Goal: Transaction & Acquisition: Obtain resource

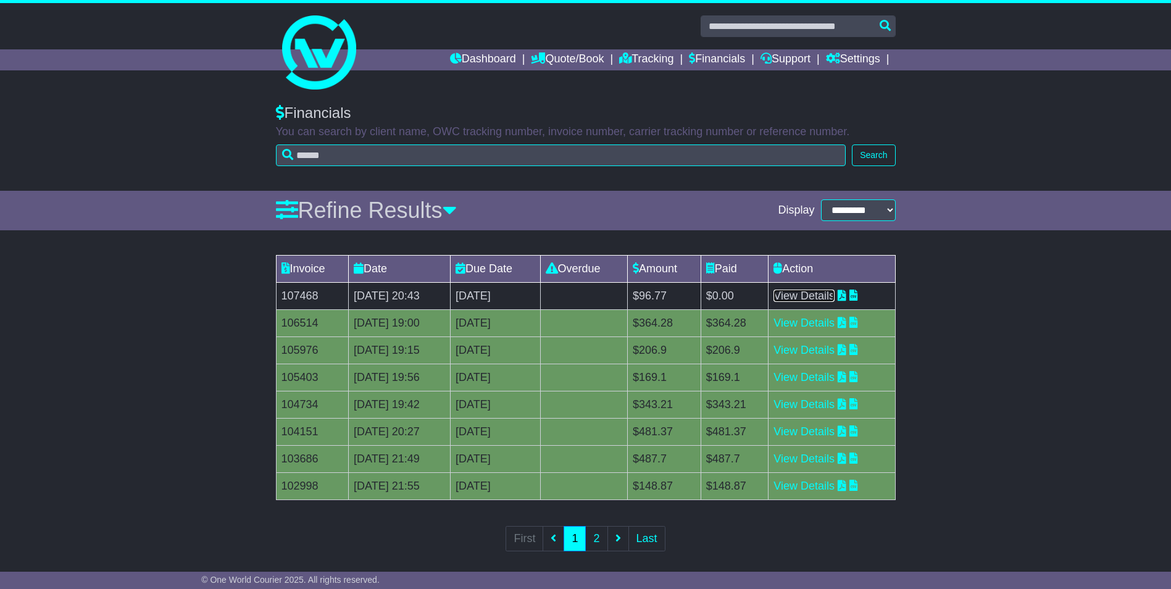
click at [833, 295] on link "View Details" at bounding box center [804, 296] width 61 height 12
click at [661, 54] on link "Tracking" at bounding box center [646, 59] width 54 height 21
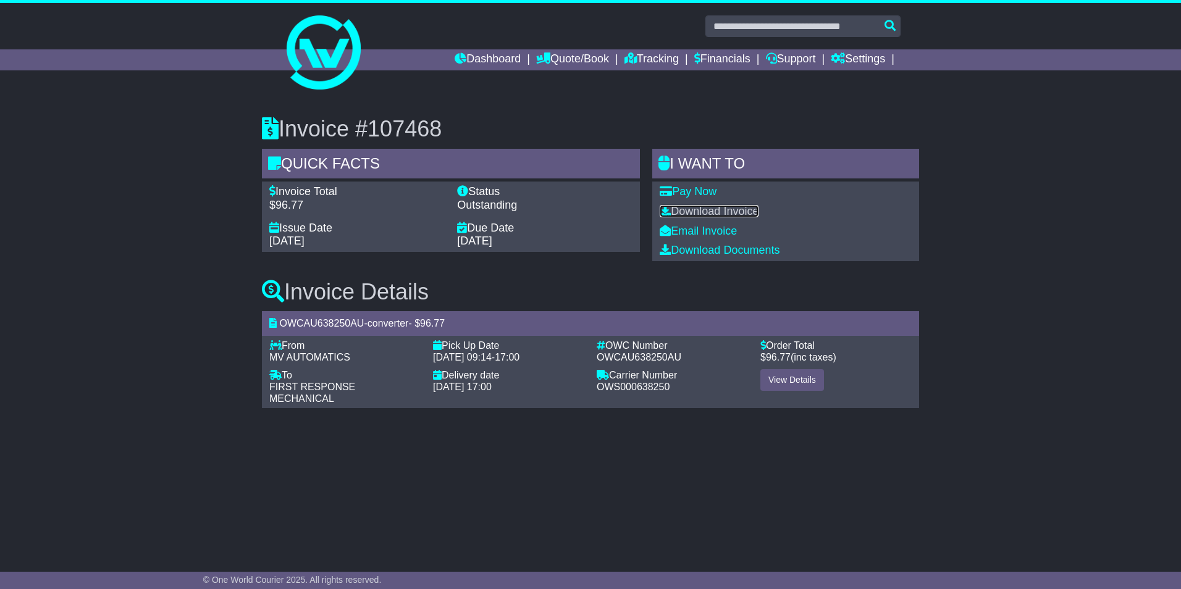
click at [711, 210] on link "Download Invoice" at bounding box center [708, 211] width 99 height 12
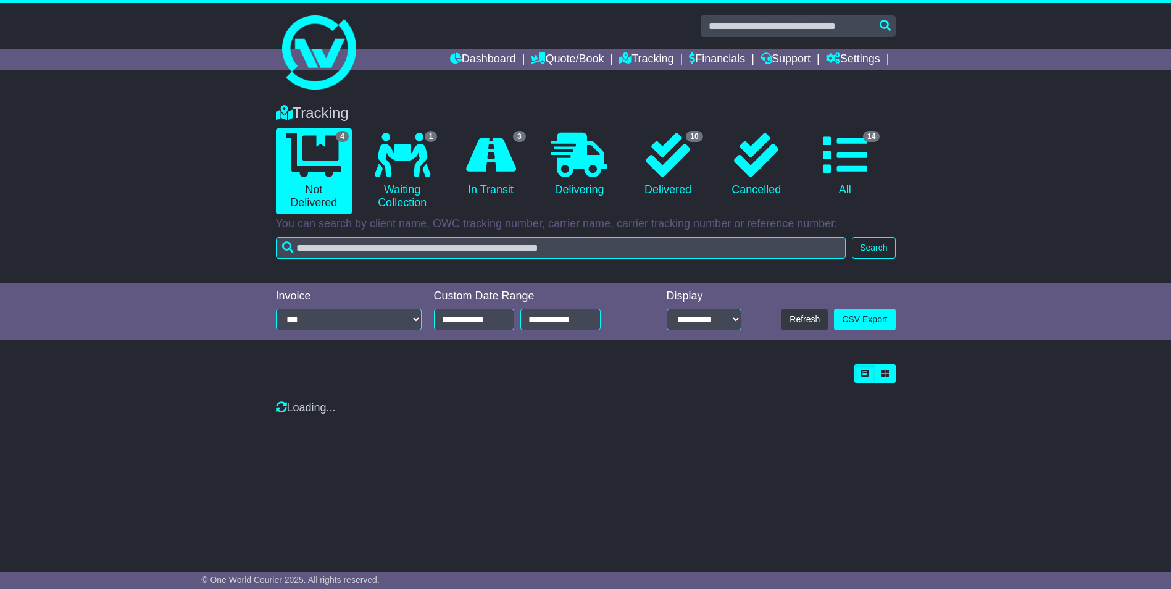
click at [479, 59] on link "Dashboard" at bounding box center [483, 59] width 66 height 21
